Goal: Book appointment/travel/reservation

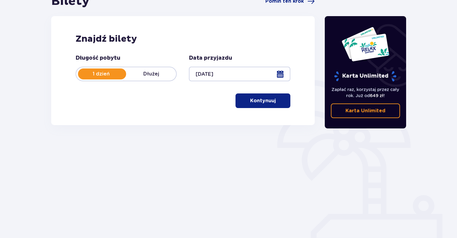
scroll to position [72, 0]
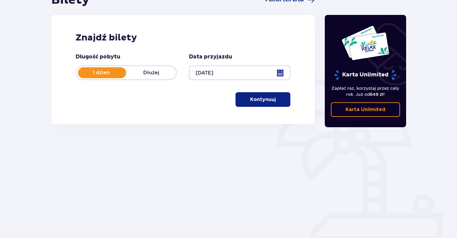
click at [260, 99] on p "Kontynuuj" at bounding box center [263, 99] width 26 height 7
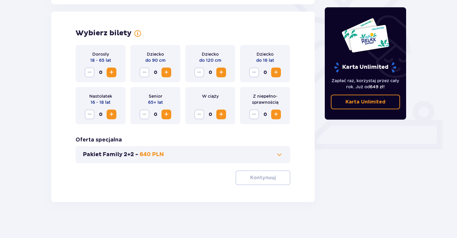
scroll to position [166, 0]
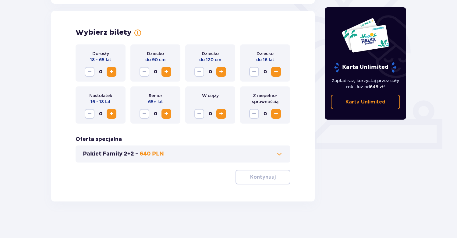
click at [110, 73] on span "Increase" at bounding box center [111, 71] width 7 height 7
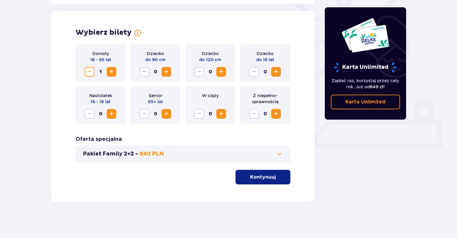
click at [275, 72] on span "Increase" at bounding box center [275, 71] width 7 height 7
click at [265, 179] on p "Kontynuuj" at bounding box center [263, 177] width 26 height 7
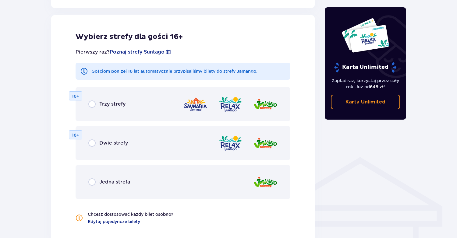
scroll to position [338, 0]
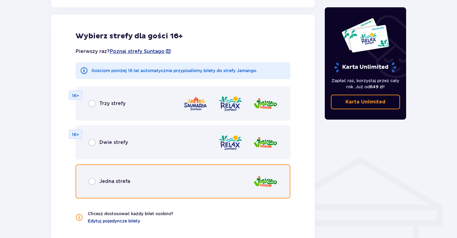
click at [91, 181] on input "radio" at bounding box center [91, 181] width 7 height 7
radio input "true"
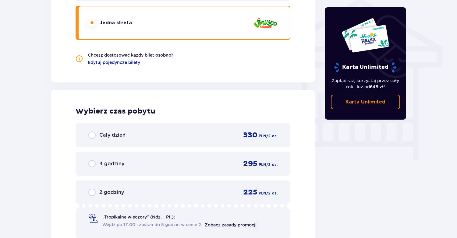
scroll to position [516, 0]
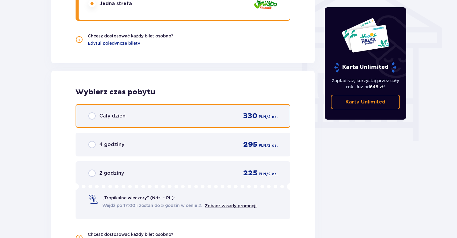
click at [91, 114] on input "radio" at bounding box center [91, 115] width 7 height 7
radio input "true"
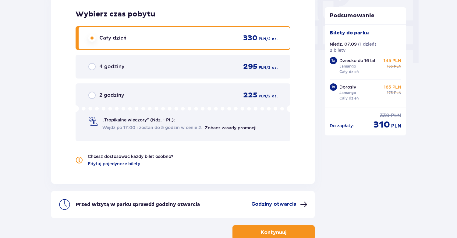
scroll to position [574, 0]
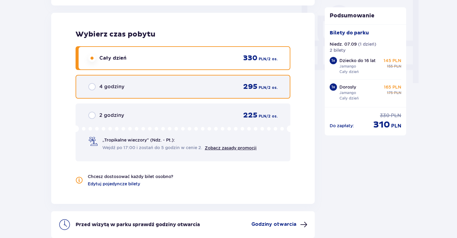
click at [92, 88] on input "radio" at bounding box center [91, 86] width 7 height 7
radio input "true"
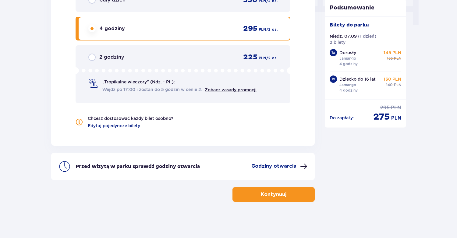
scroll to position [632, 0]
click at [281, 166] on p "Godziny otwarcia" at bounding box center [273, 166] width 45 height 7
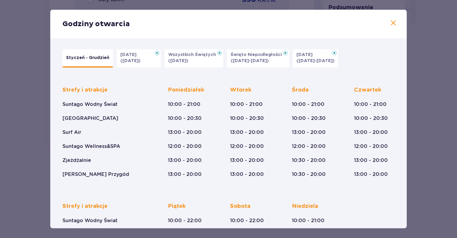
click at [391, 24] on span at bounding box center [392, 22] width 7 height 7
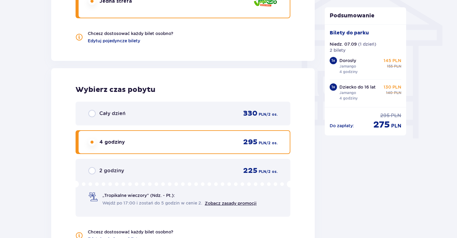
scroll to position [503, 0]
